Goal: Information Seeking & Learning: Learn about a topic

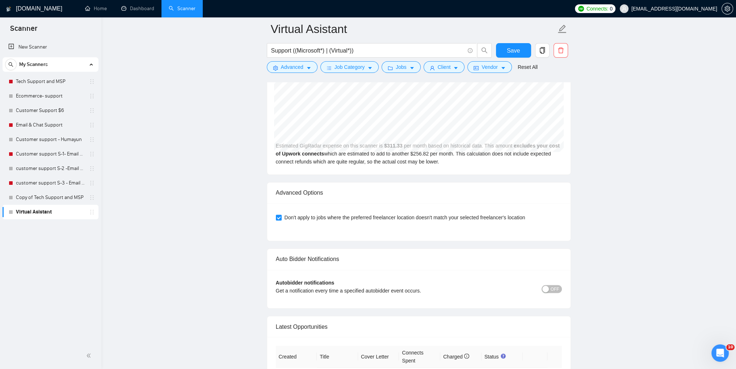
click at [29, 211] on link "Virtual Asistant" at bounding box center [50, 212] width 69 height 14
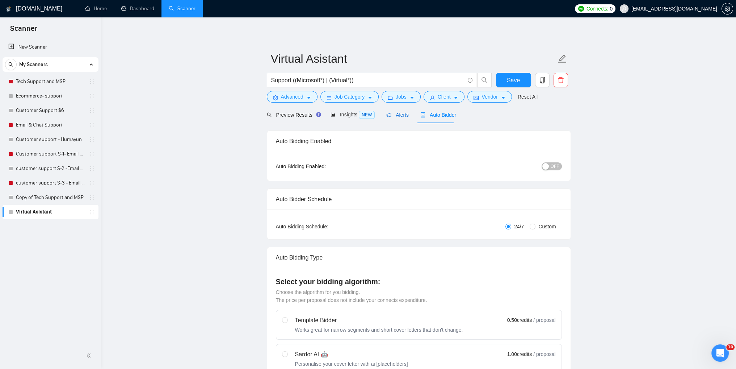
click at [398, 115] on span "Alerts" at bounding box center [398, 115] width 22 height 6
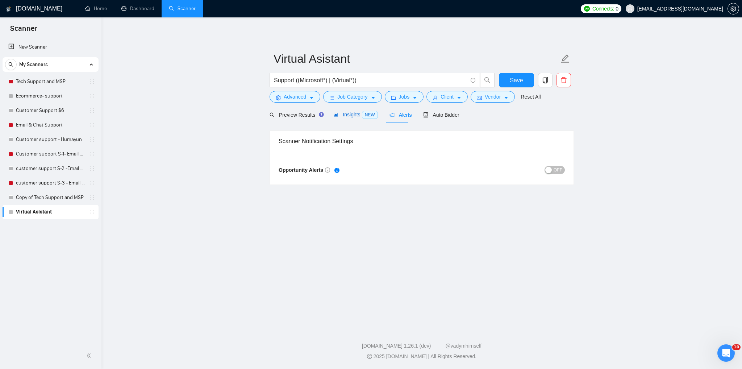
click at [350, 114] on span "Insights NEW" at bounding box center [355, 115] width 44 height 6
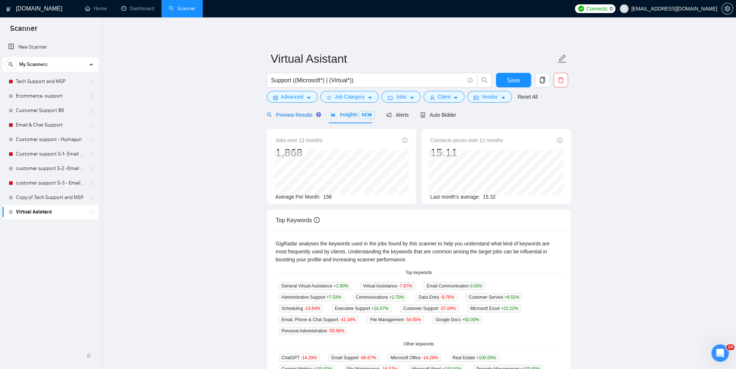
click at [287, 117] on span "Preview Results" at bounding box center [293, 115] width 52 height 6
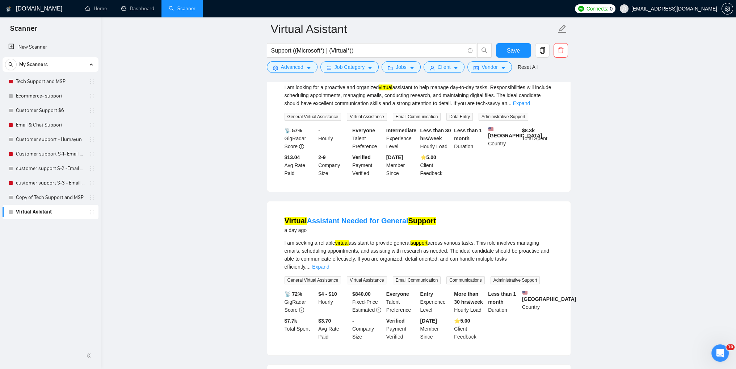
scroll to position [942, 0]
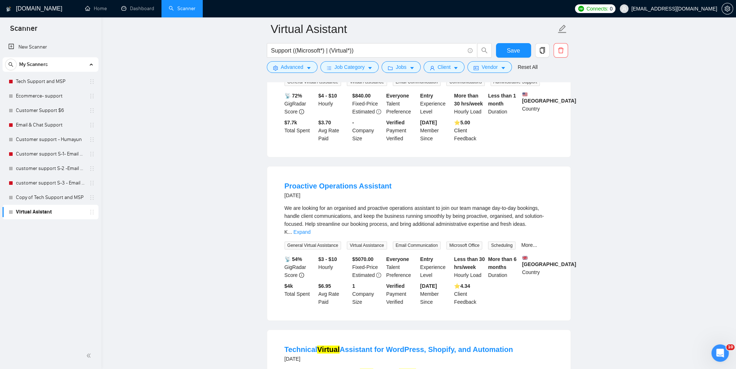
click at [513, 193] on li "Proactive Operations Assistant [DATE] We are looking for an organised and proac…" at bounding box center [419, 243] width 286 height 137
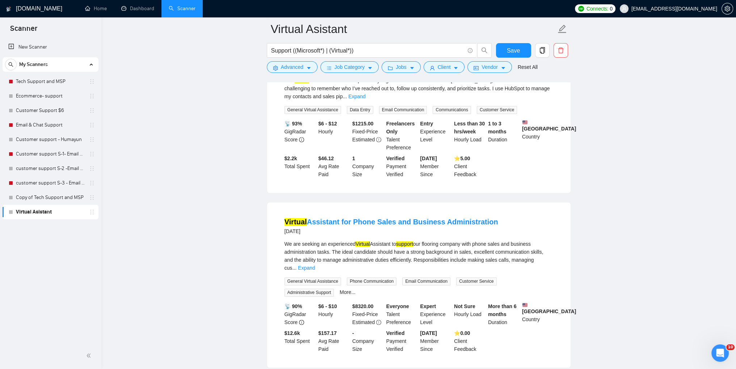
scroll to position [1440, 0]
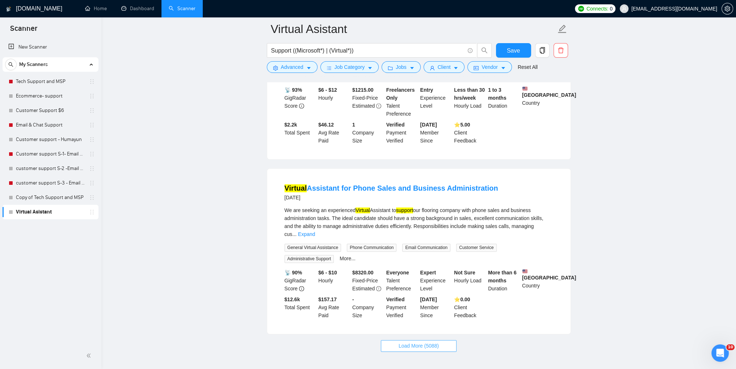
click at [412, 342] on span "Load More (5088)" at bounding box center [419, 346] width 40 height 8
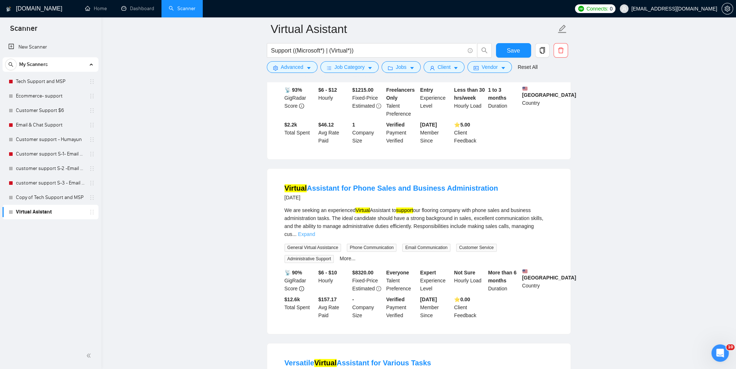
click at [315, 231] on link "Expand" at bounding box center [306, 234] width 17 height 6
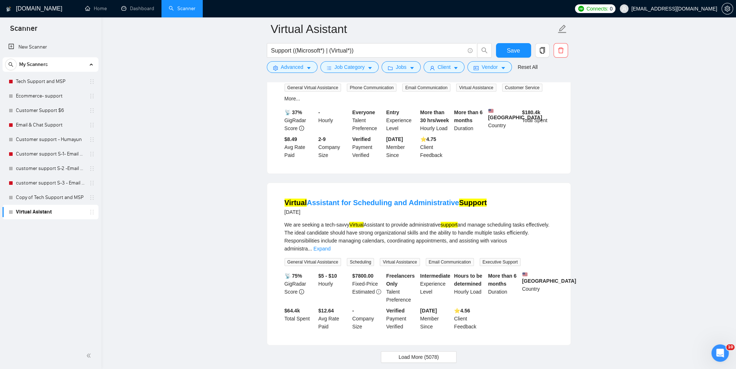
scroll to position [3043, 0]
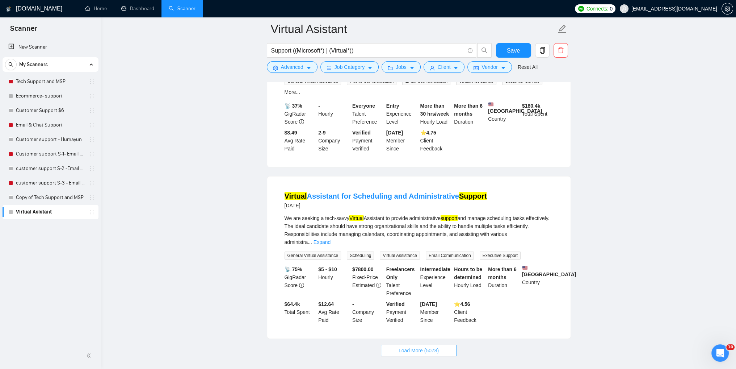
drag, startPoint x: 400, startPoint y: 308, endPoint x: 403, endPoint y: 297, distance: 10.5
click at [400, 346] on span "Load More (5078)" at bounding box center [419, 350] width 40 height 8
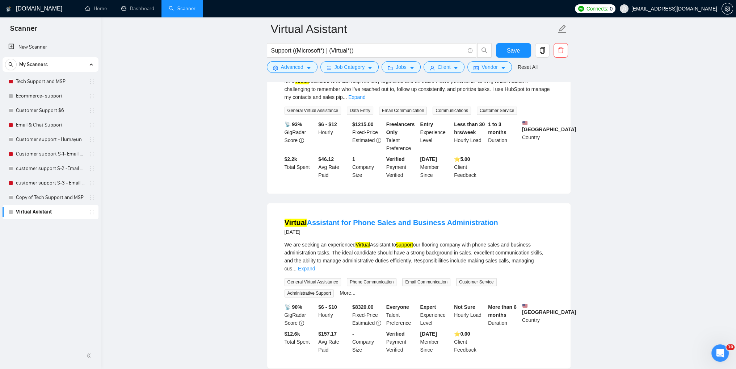
scroll to position [1440, 0]
